Goal: Task Accomplishment & Management: Manage account settings

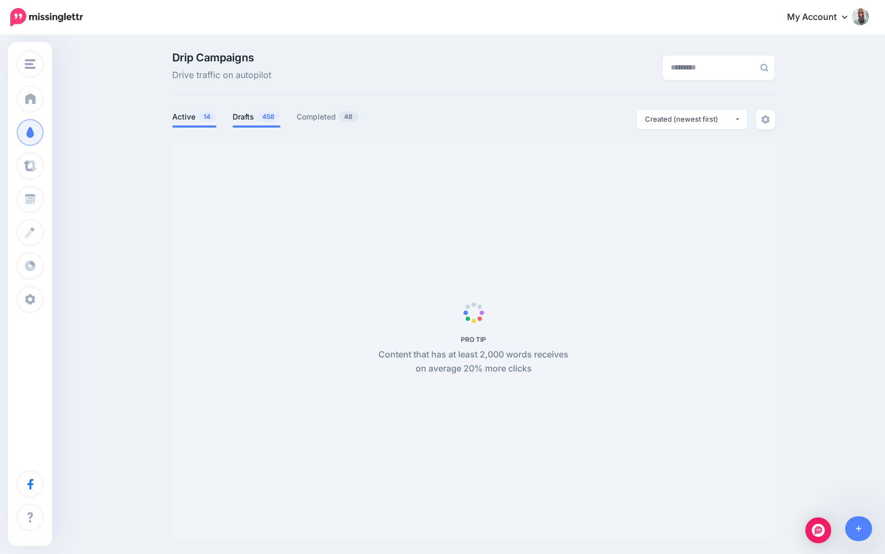
click at [250, 120] on link "Drafts 458" at bounding box center [257, 116] width 48 height 13
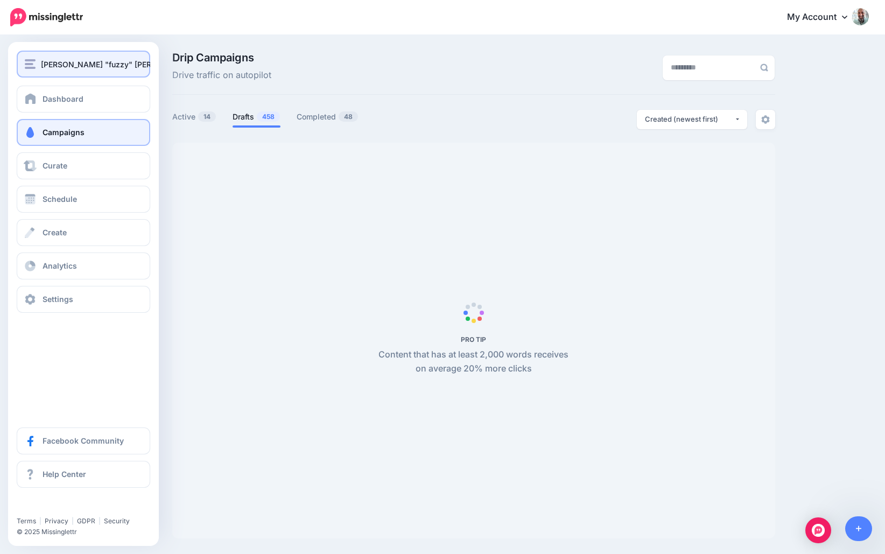
click at [29, 69] on div "[PERSON_NAME] "fuzzy" [PERSON_NAME]" at bounding box center [83, 64] width 117 height 12
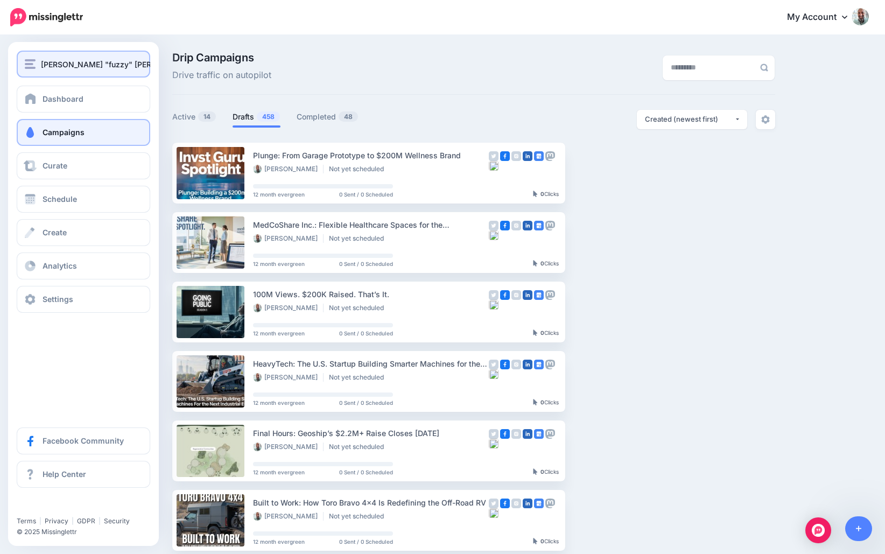
click at [48, 69] on span "[PERSON_NAME] "fuzzy" [PERSON_NAME]" at bounding box center [119, 64] width 156 height 12
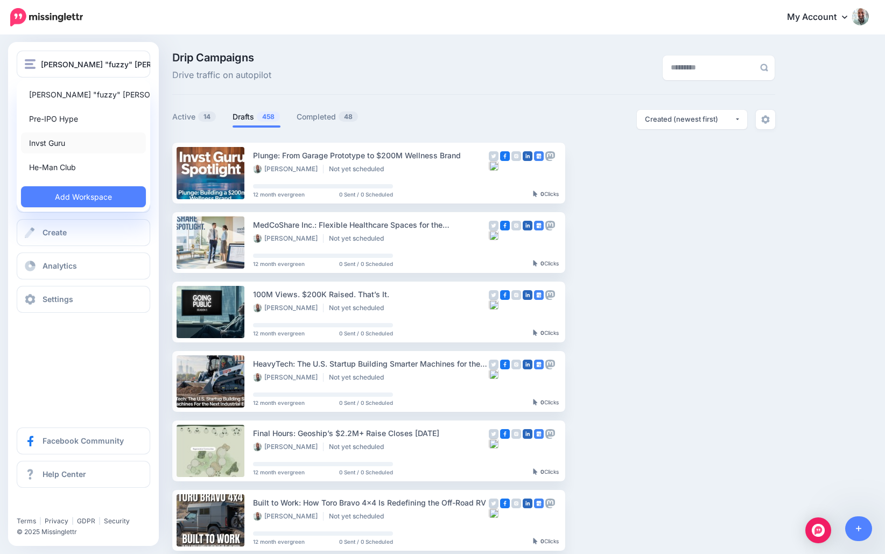
click at [41, 140] on link "Invst Guru" at bounding box center [83, 142] width 125 height 21
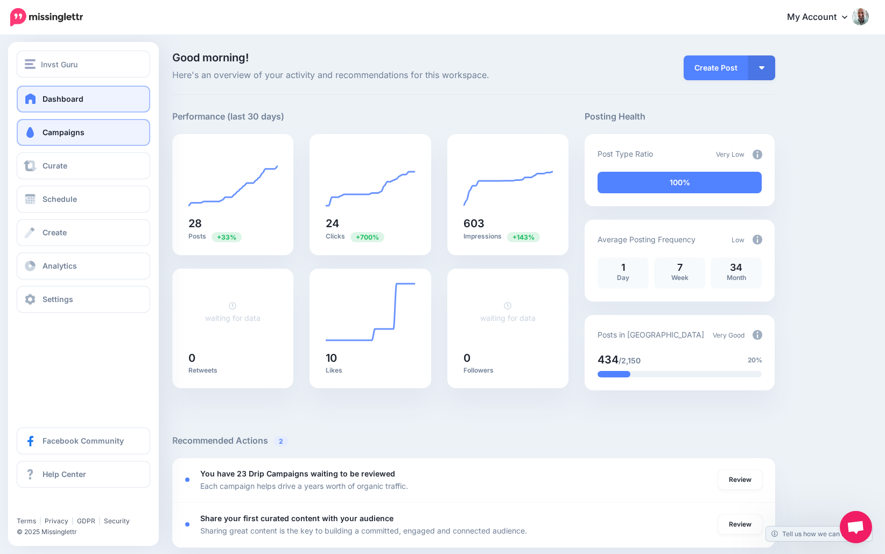
click at [32, 136] on span at bounding box center [30, 132] width 14 height 11
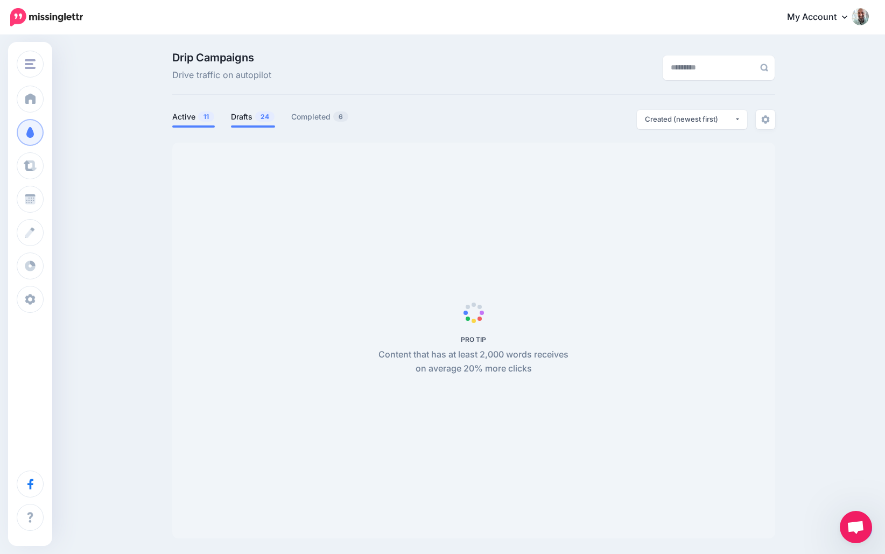
click at [248, 119] on link "Drafts 24" at bounding box center [253, 116] width 44 height 13
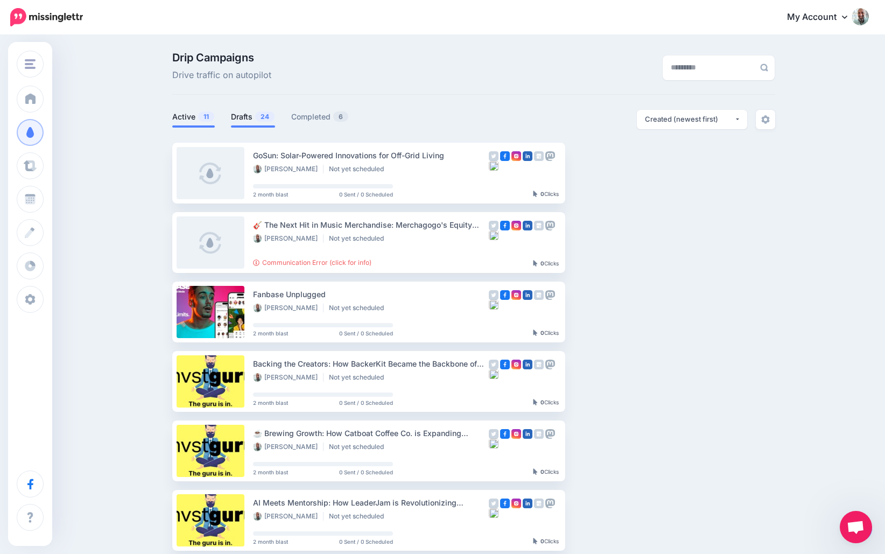
click at [185, 118] on link "Active 11" at bounding box center [193, 116] width 43 height 13
